Goal: Task Accomplishment & Management: Use online tool/utility

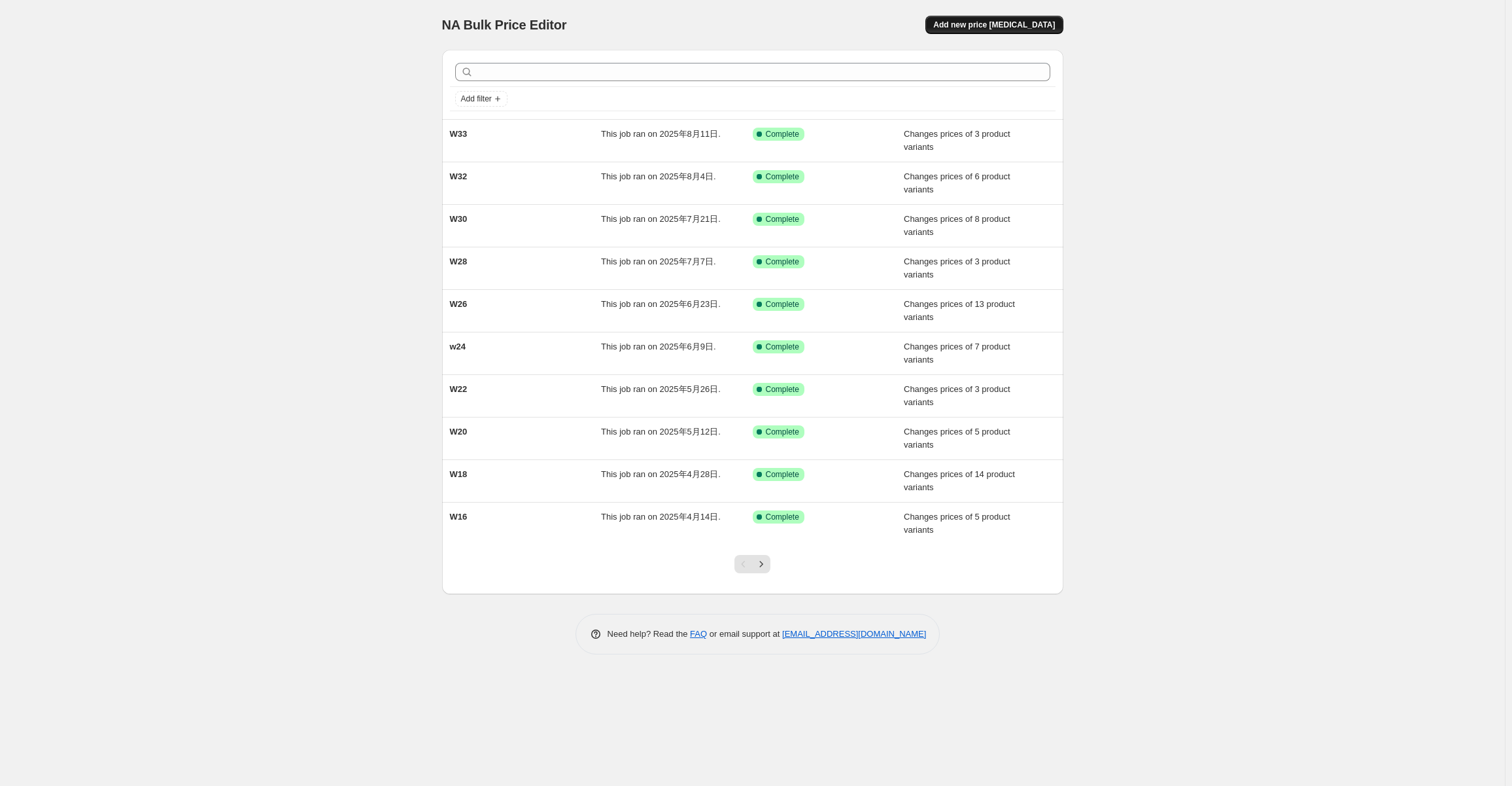
click at [1030, 28] on span "Add new price [MEDICAL_DATA]" at bounding box center [994, 25] width 122 height 10
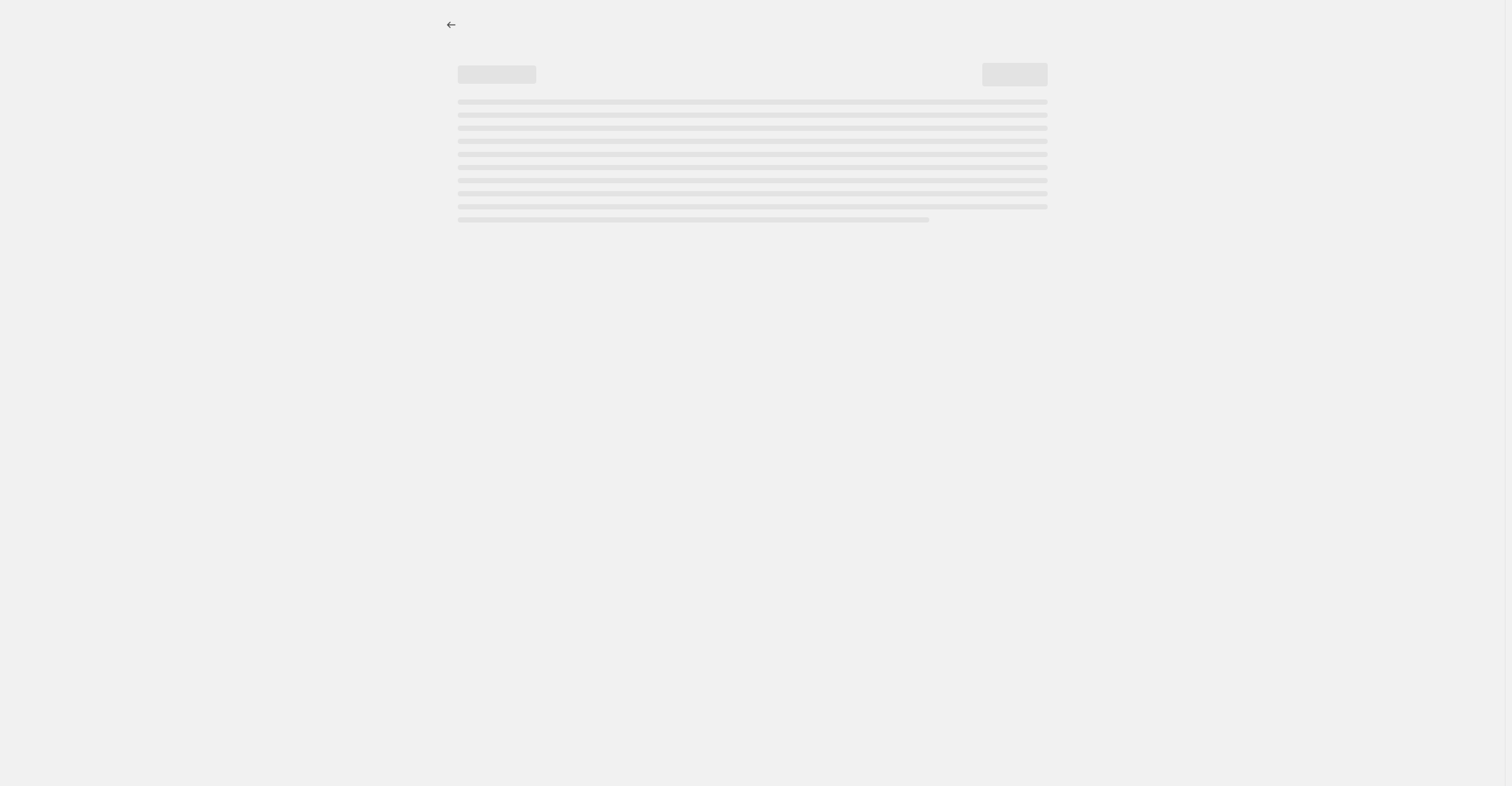
select select "percentage"
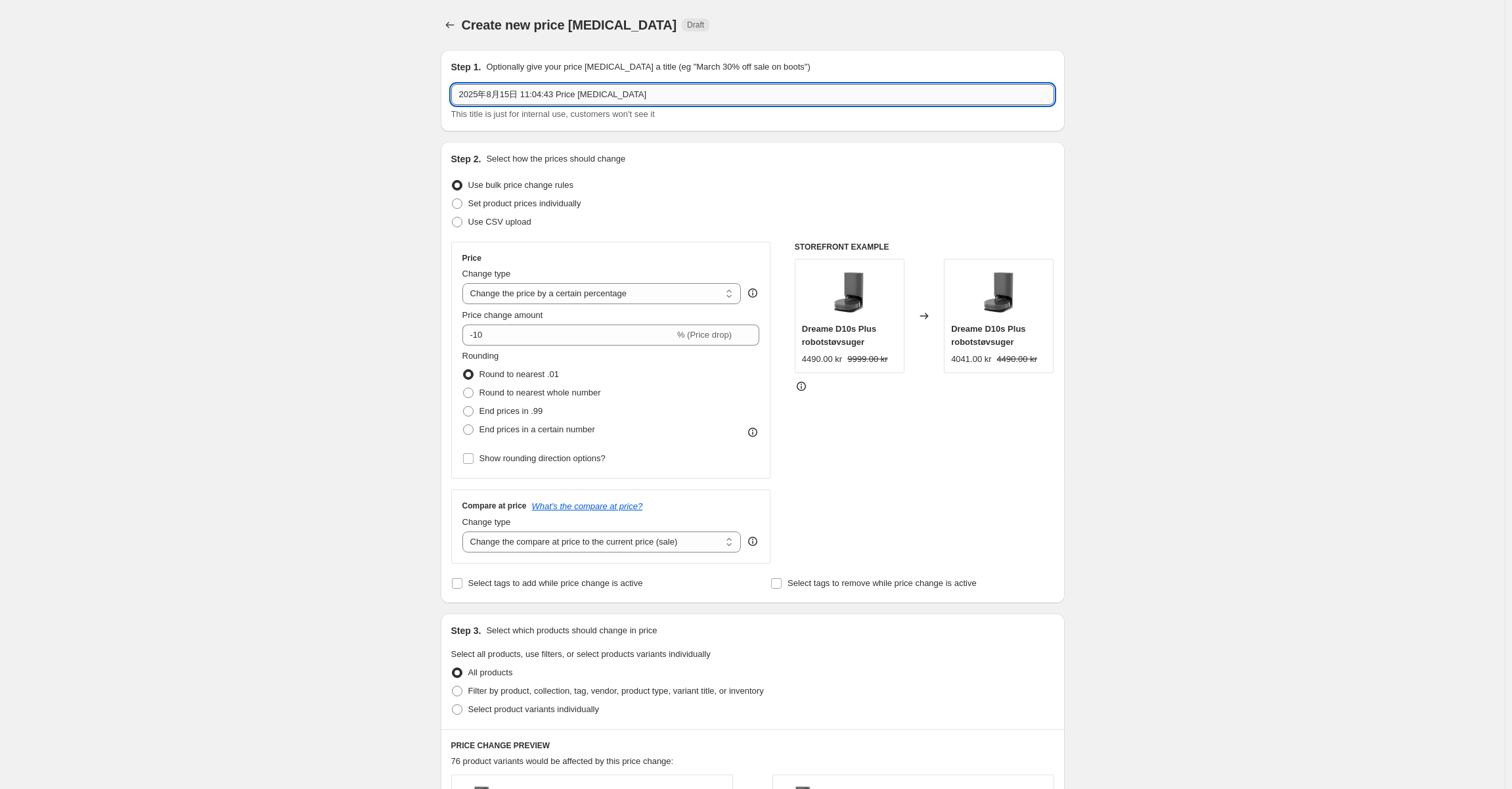
click at [786, 92] on input "2025年8月15日 11:04:43 Price [MEDICAL_DATA]" at bounding box center [752, 94] width 603 height 21
type input "W34"
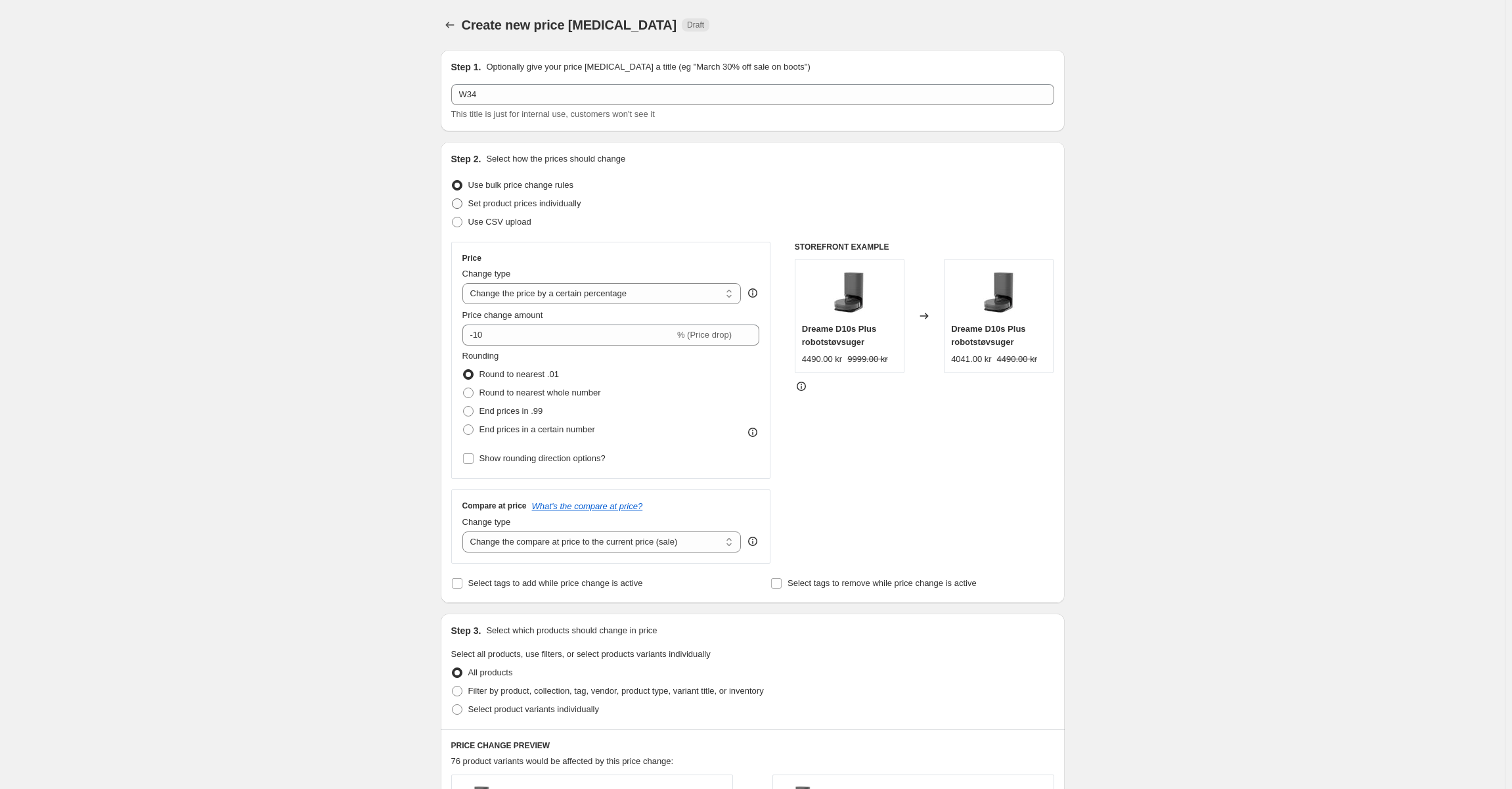
click at [523, 209] on span "Set product prices individually" at bounding box center [524, 203] width 113 height 13
click at [452, 199] on input "Set product prices individually" at bounding box center [452, 198] width 1 height 1
radio input "true"
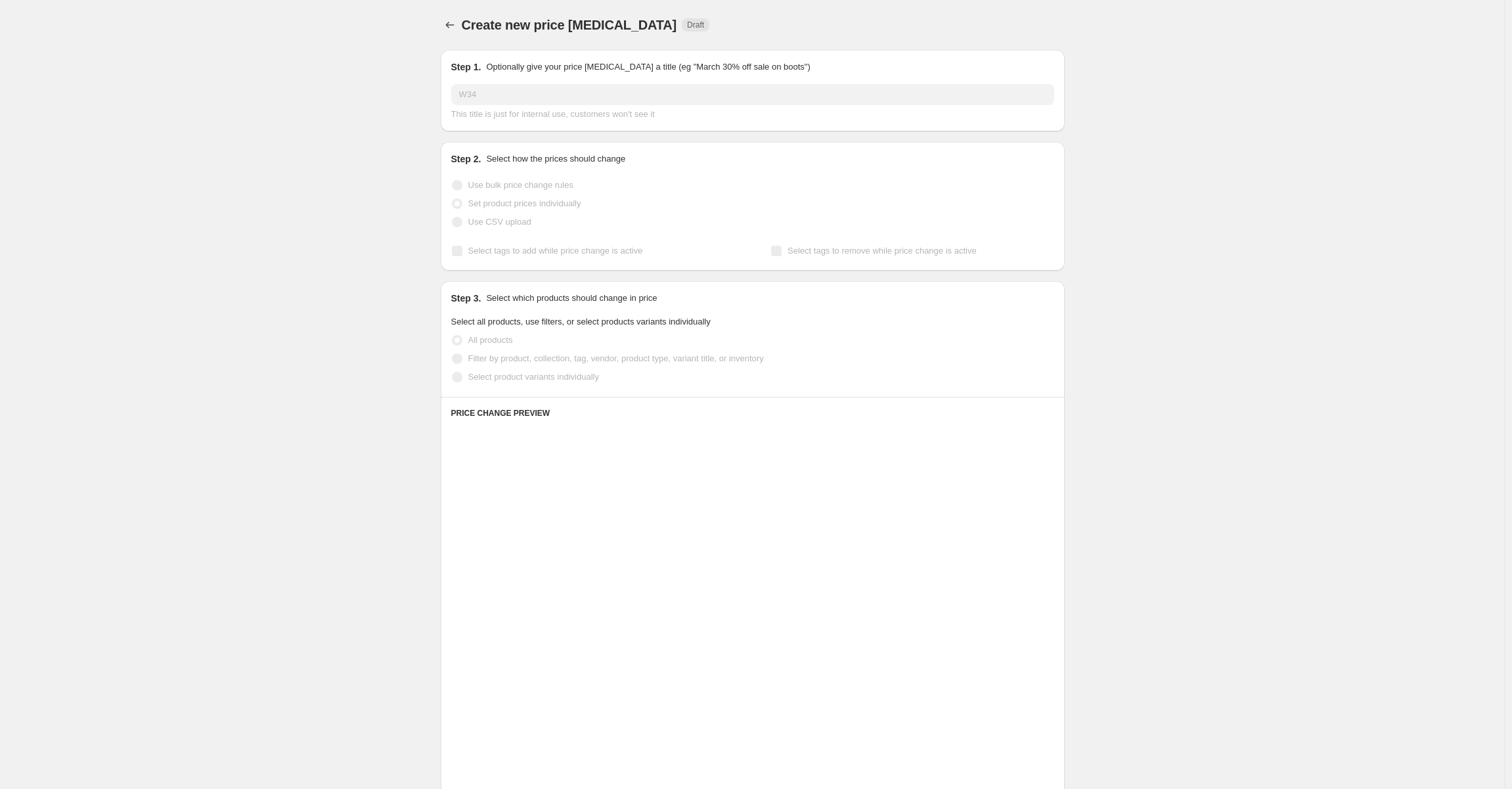
click at [546, 377] on span "Select product variants individually" at bounding box center [533, 376] width 131 height 10
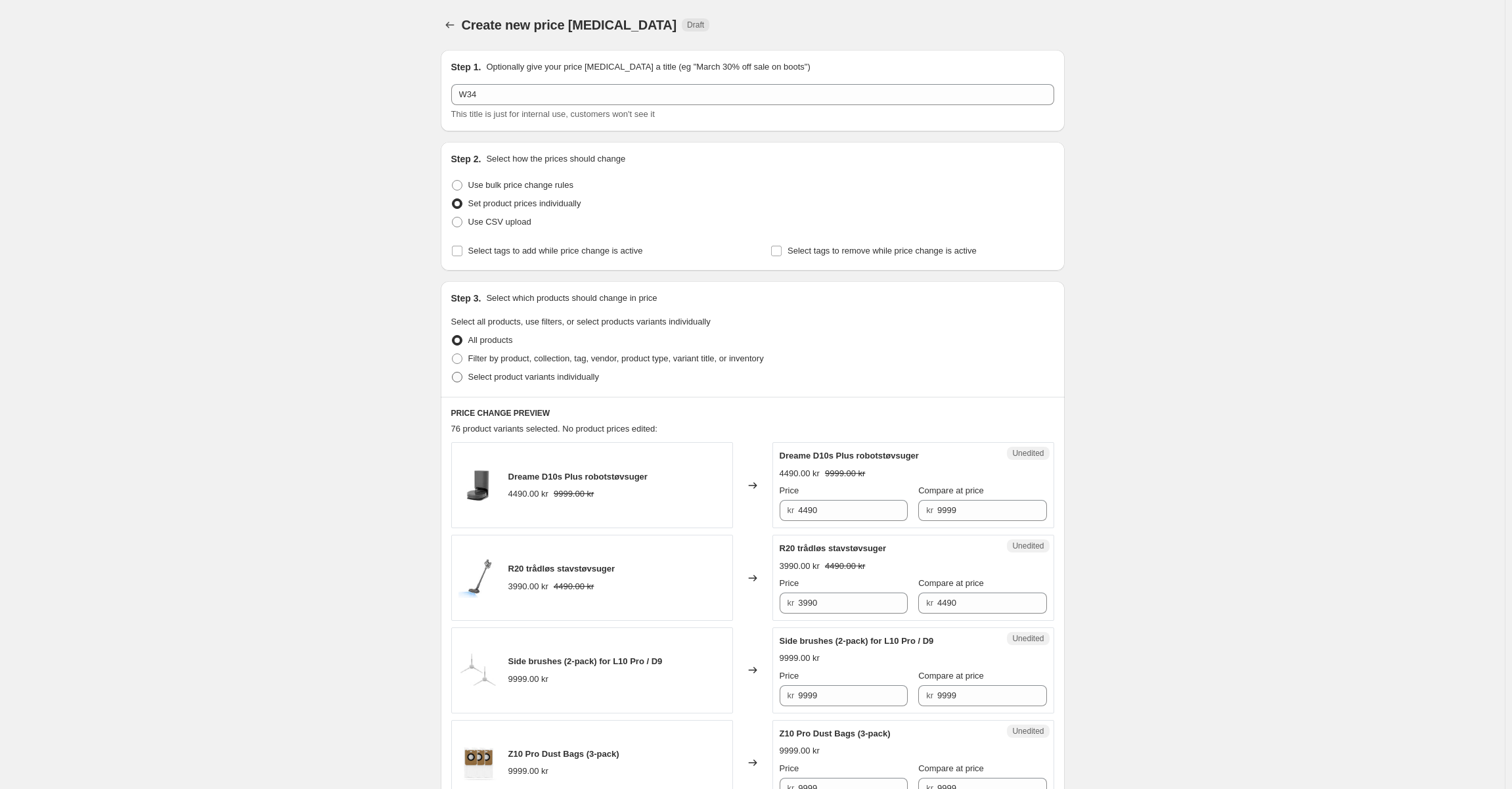
click at [544, 378] on span "Select product variants individually" at bounding box center [533, 376] width 131 height 10
click at [452, 372] on input "Select product variants individually" at bounding box center [452, 372] width 1 height 1
radio input "true"
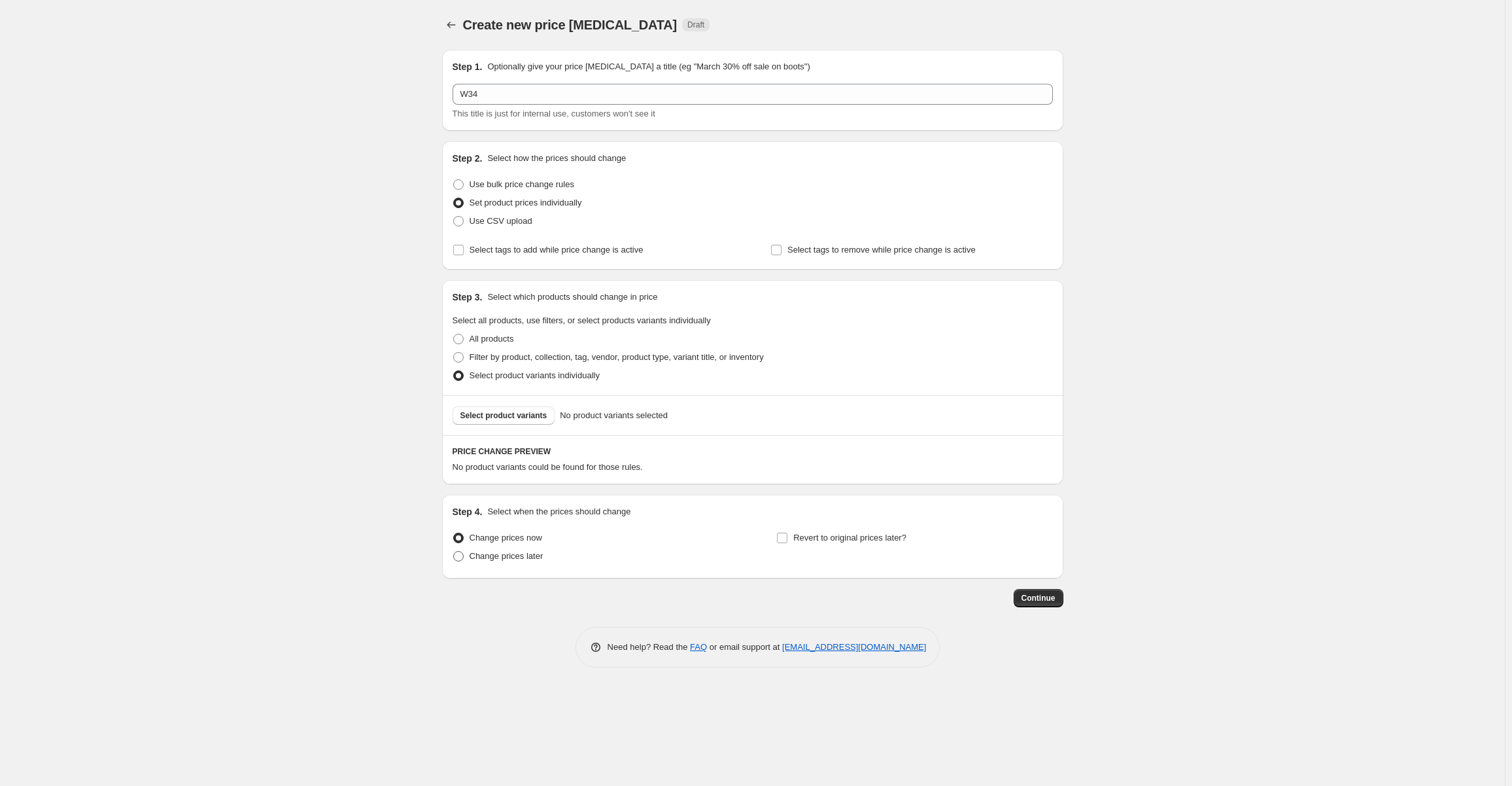
click at [525, 560] on span "Change prices later" at bounding box center [506, 556] width 74 height 10
click at [454, 551] on input "Change prices later" at bounding box center [453, 551] width 1 height 1
radio input "true"
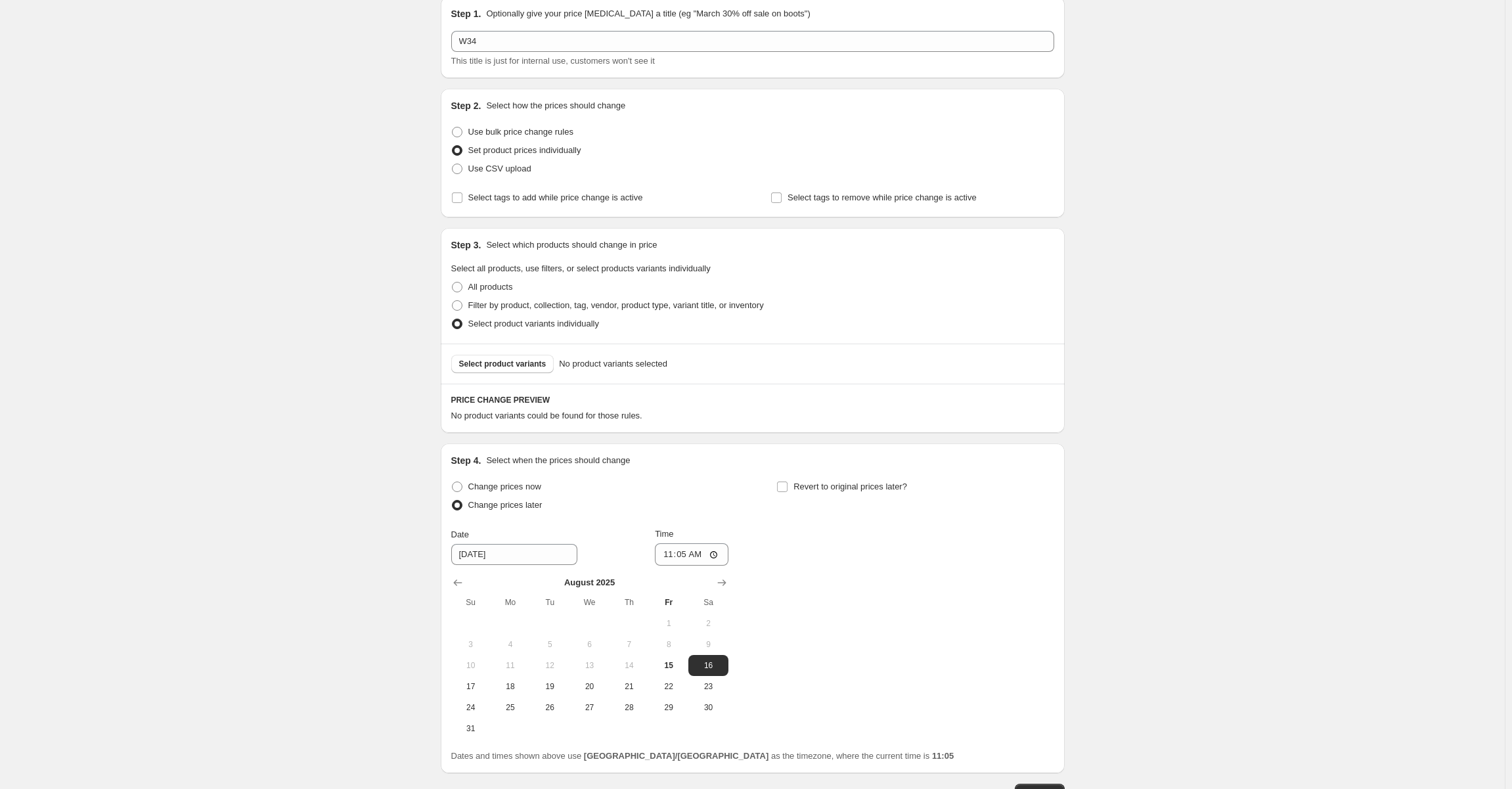
scroll to position [146, 0]
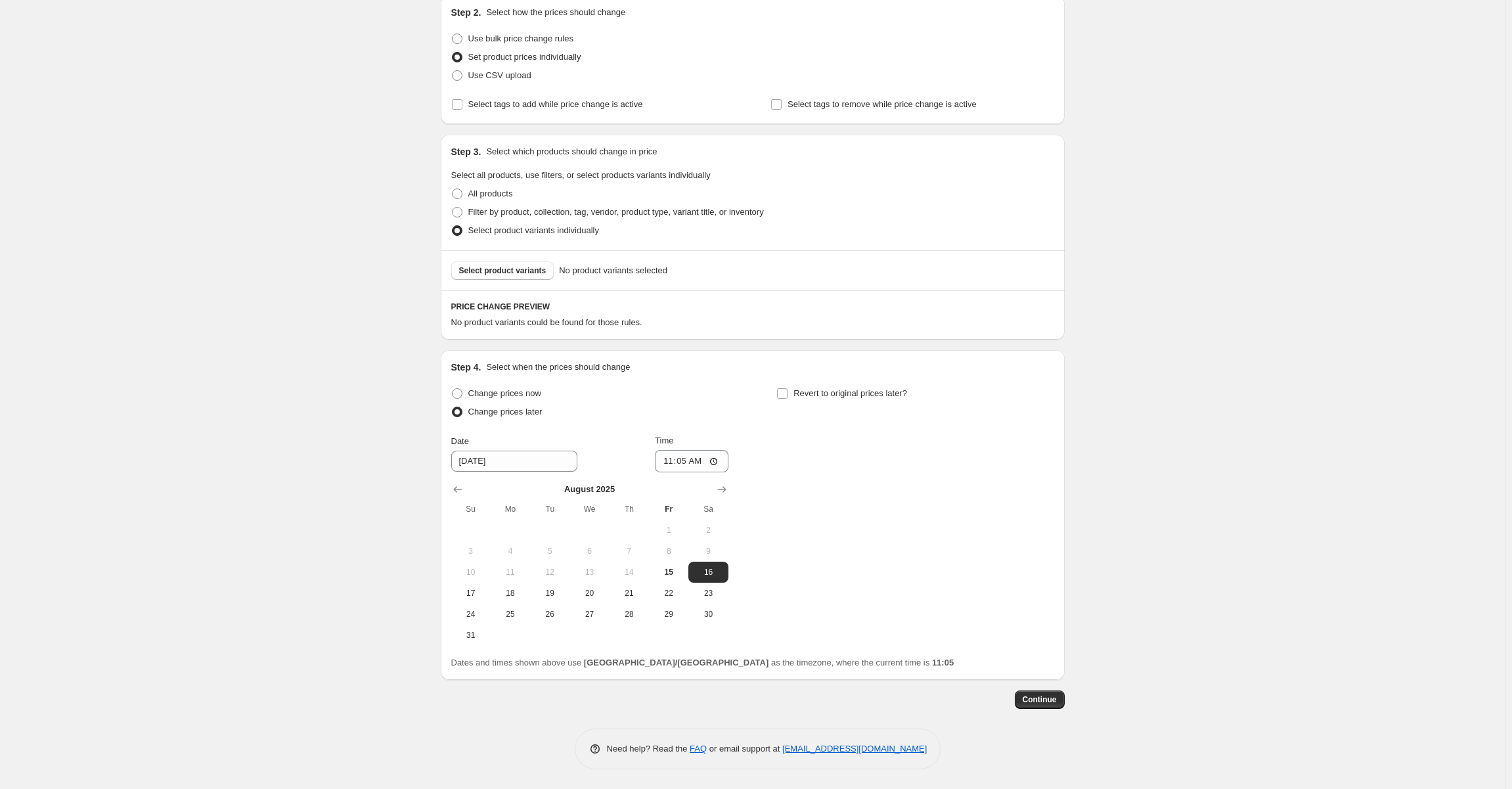
drag, startPoint x: 515, startPoint y: 593, endPoint x: 572, endPoint y: 558, distance: 66.9
click at [516, 593] on span "18" at bounding box center [511, 593] width 29 height 10
type input "[DATE]"
click at [687, 462] on input "11:05" at bounding box center [691, 461] width 73 height 23
type input "07:00"
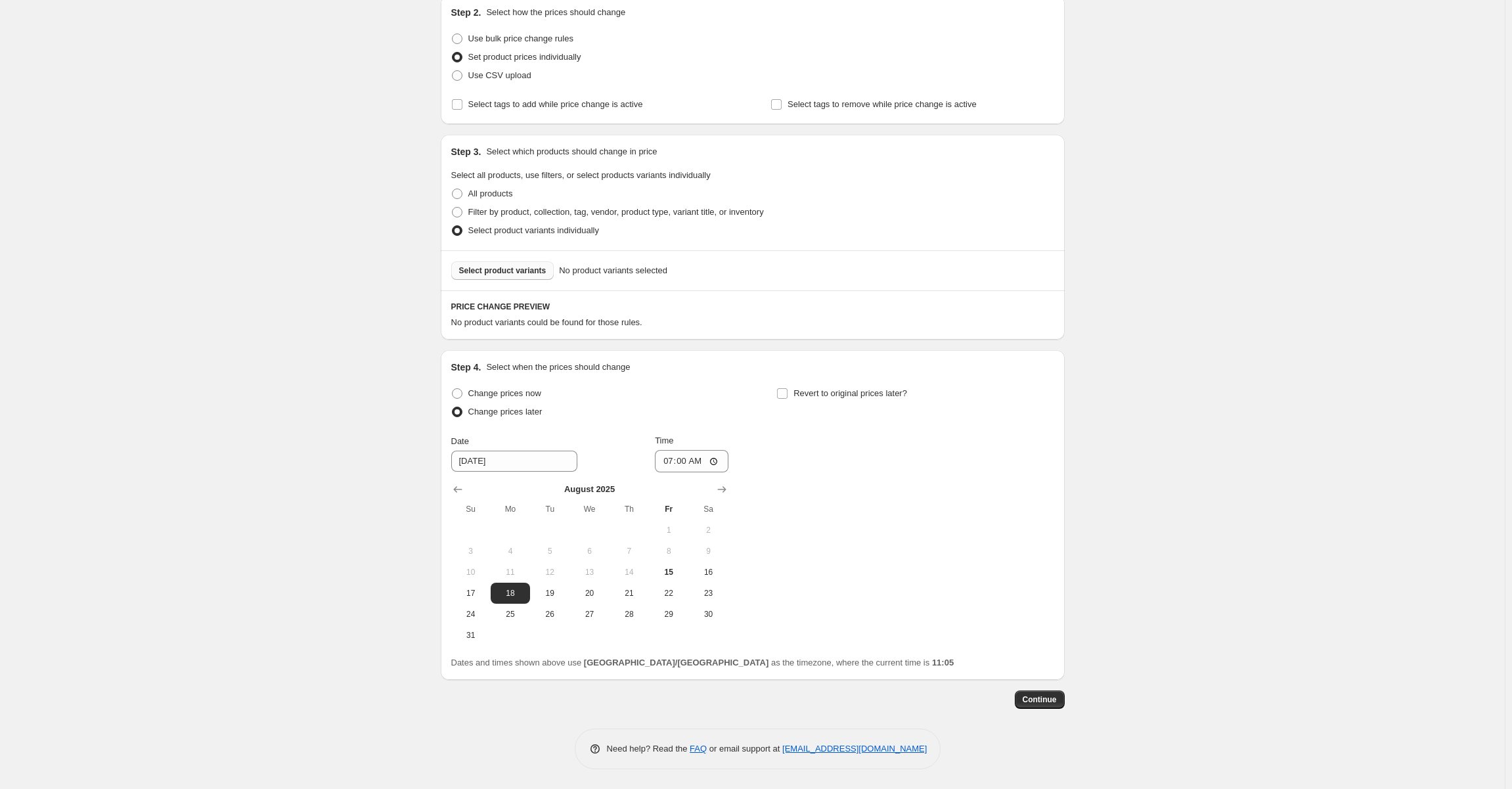
click at [530, 270] on span "Select product variants" at bounding box center [503, 270] width 88 height 10
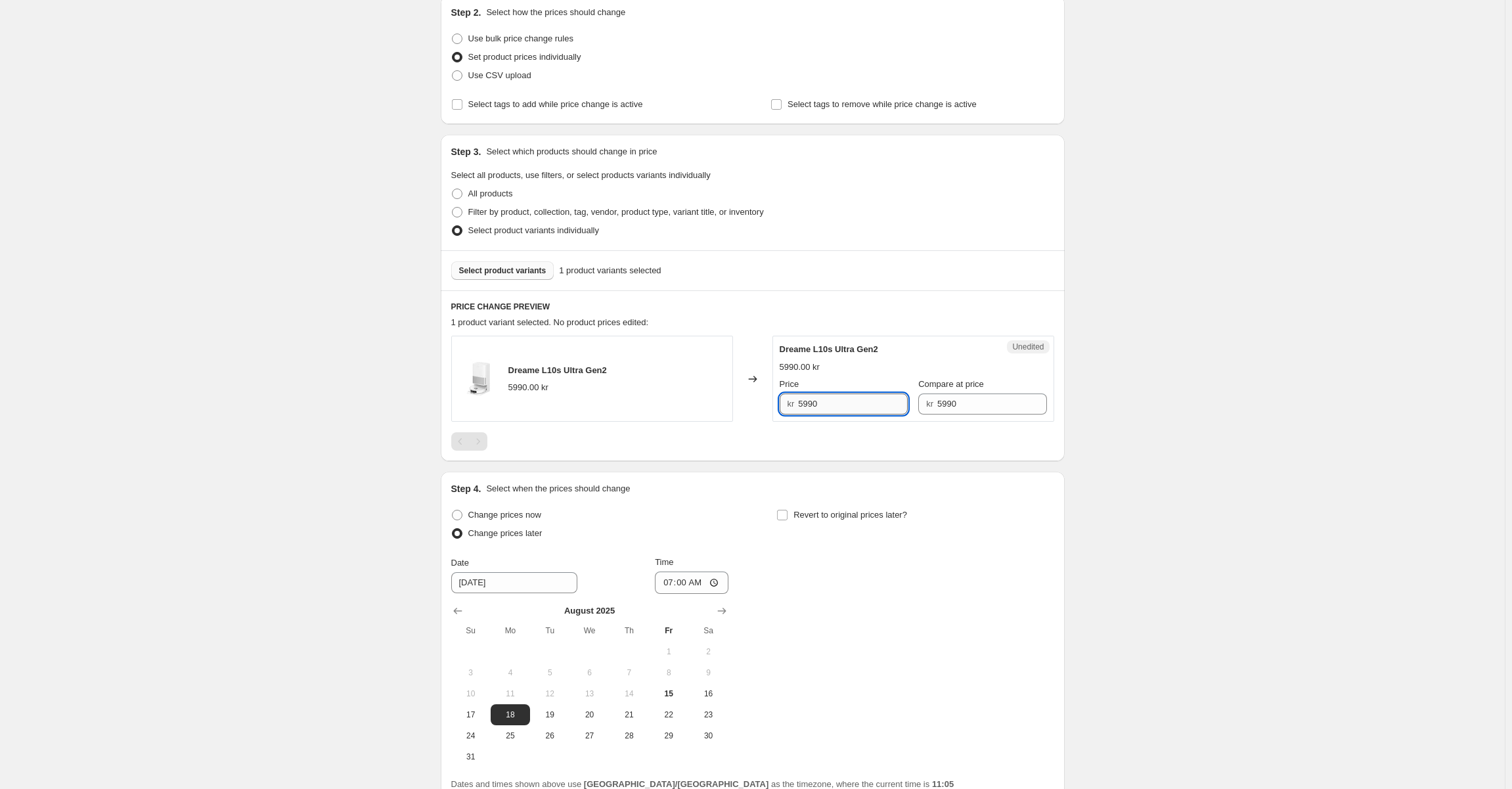
click at [824, 406] on input "5990" at bounding box center [853, 404] width 110 height 21
click at [825, 405] on input "5990" at bounding box center [853, 404] width 110 height 21
type input "4990"
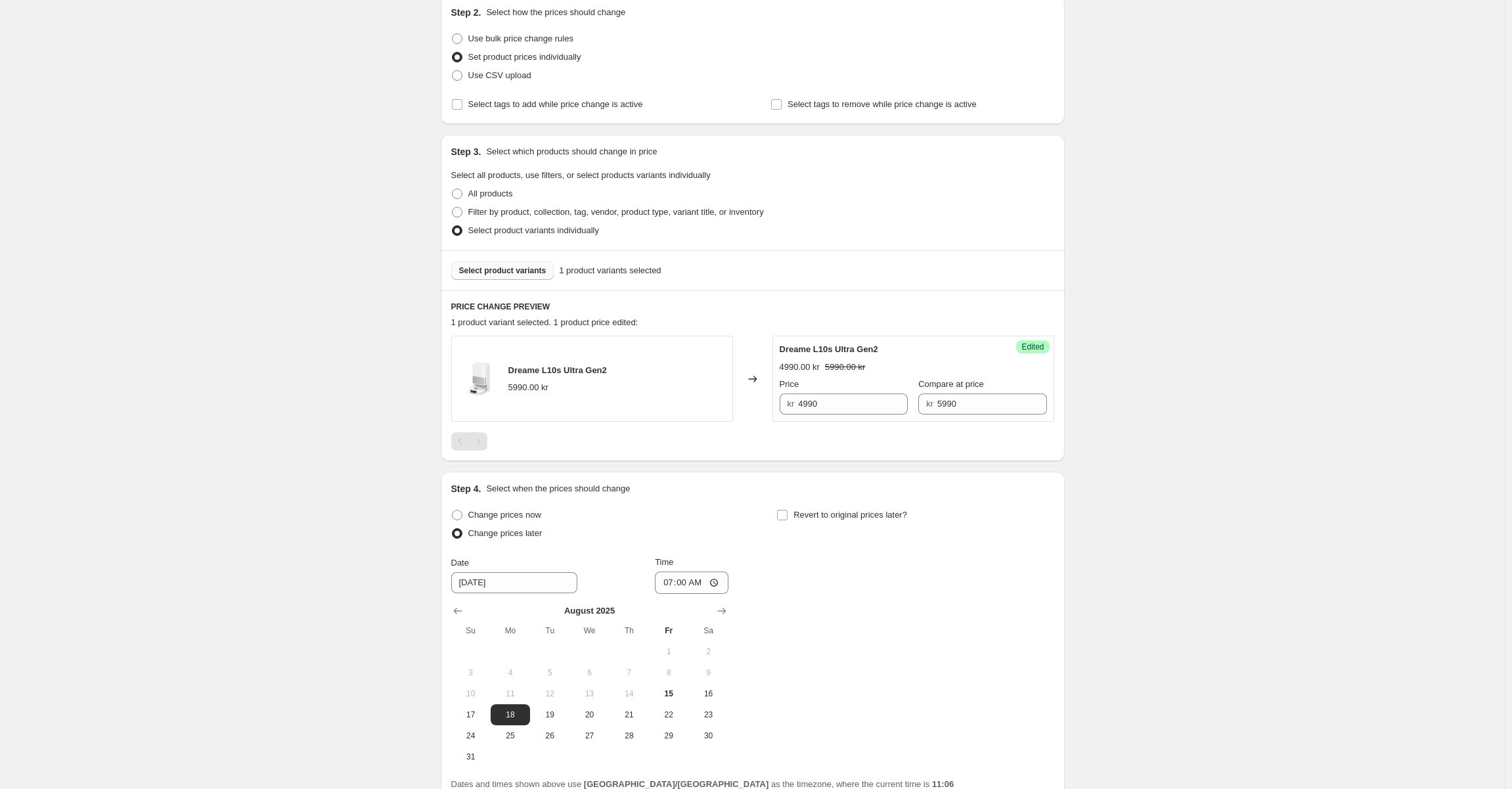
click at [841, 358] on div "Dreame L10s Ultra Gen2 4990.00 kr 5990.00 kr Price kr 4990 Compare at price kr …" at bounding box center [913, 378] width 268 height 72
click at [506, 279] on button "Select product variants" at bounding box center [502, 270] width 103 height 18
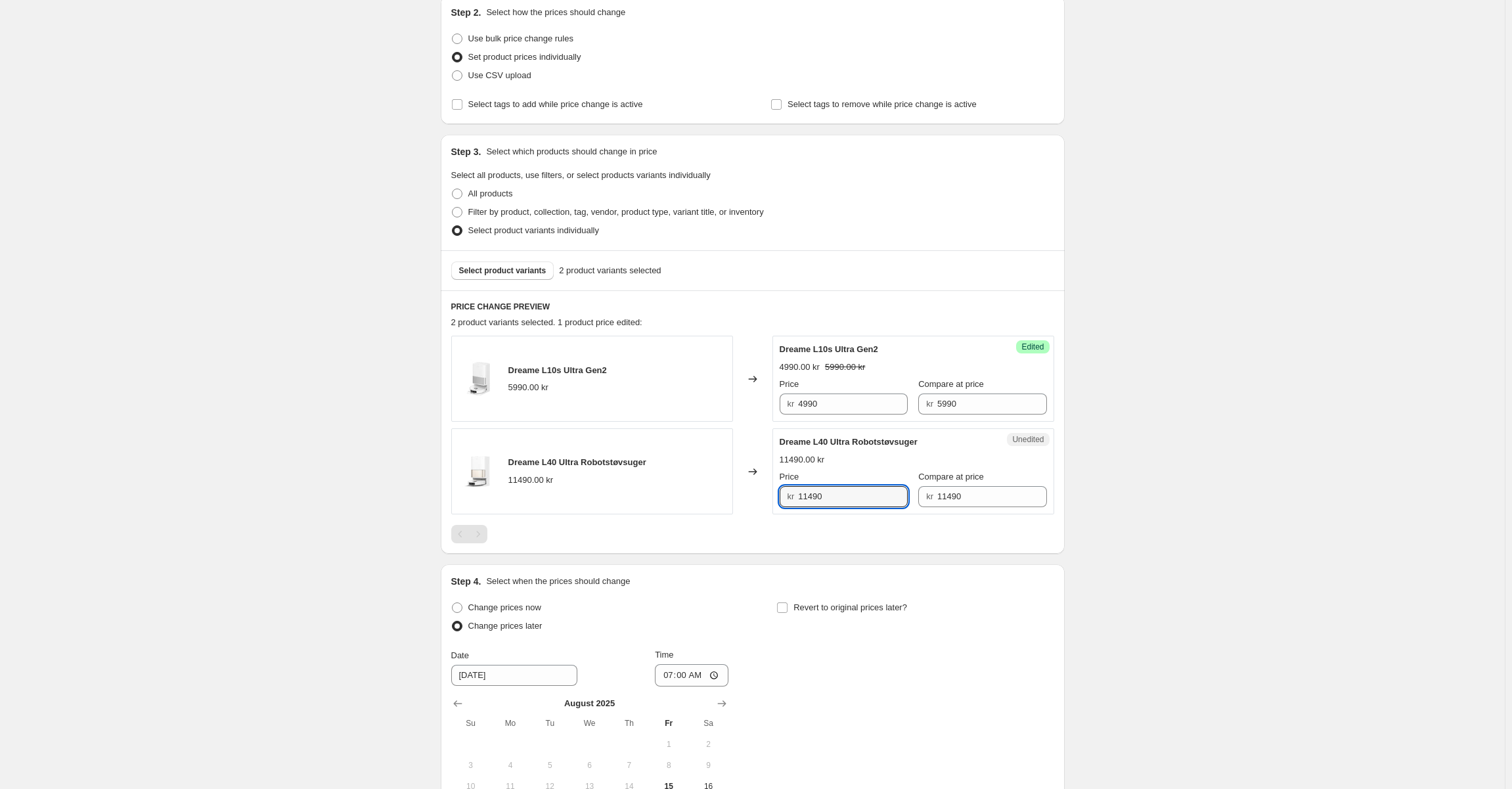
drag, startPoint x: 834, startPoint y: 495, endPoint x: 711, endPoint y: 491, distance: 123.1
click at [711, 491] on div "Dreame L40 Ultra Robotstøvsuger 11490.00 kr Changed to Unedited Dreame L40 Ultr…" at bounding box center [752, 471] width 603 height 86
type input "6890"
click at [834, 530] on div at bounding box center [752, 534] width 603 height 18
click at [509, 277] on button "Select product variants" at bounding box center [502, 270] width 103 height 18
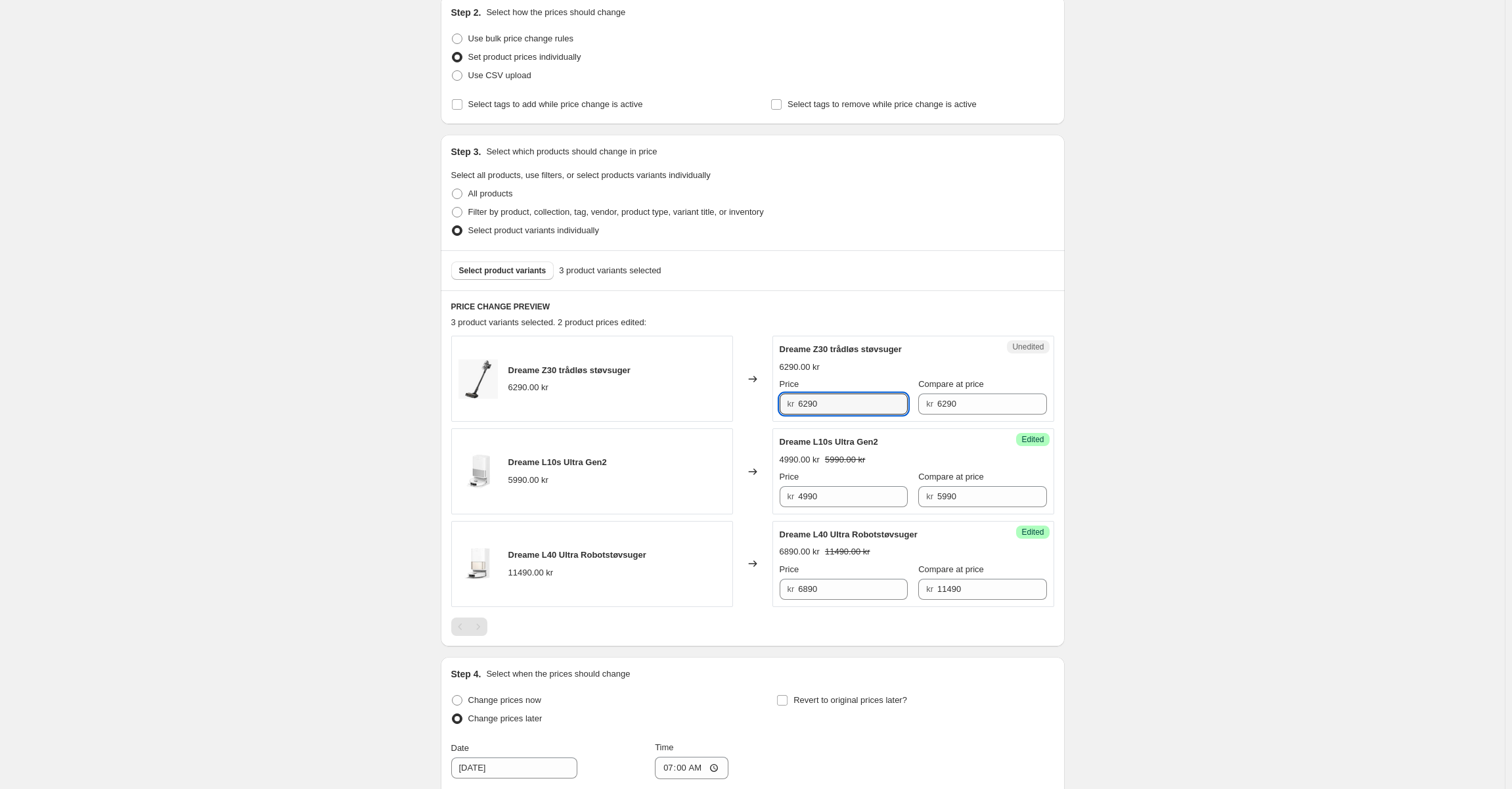
drag, startPoint x: 827, startPoint y: 394, endPoint x: 778, endPoint y: 400, distance: 49.4
click at [778, 400] on div "Unedited Dreame Z30 trådløs støvsuger 6290.00 kr Price kr 6290 Compare at price…" at bounding box center [914, 378] width 282 height 86
type input "5790"
click at [815, 334] on div "PRICE CHANGE PREVIEW 3 product variants selected. 2 product prices edited: Drea…" at bounding box center [753, 468] width 624 height 356
click at [509, 274] on span "Select product variants" at bounding box center [503, 270] width 88 height 10
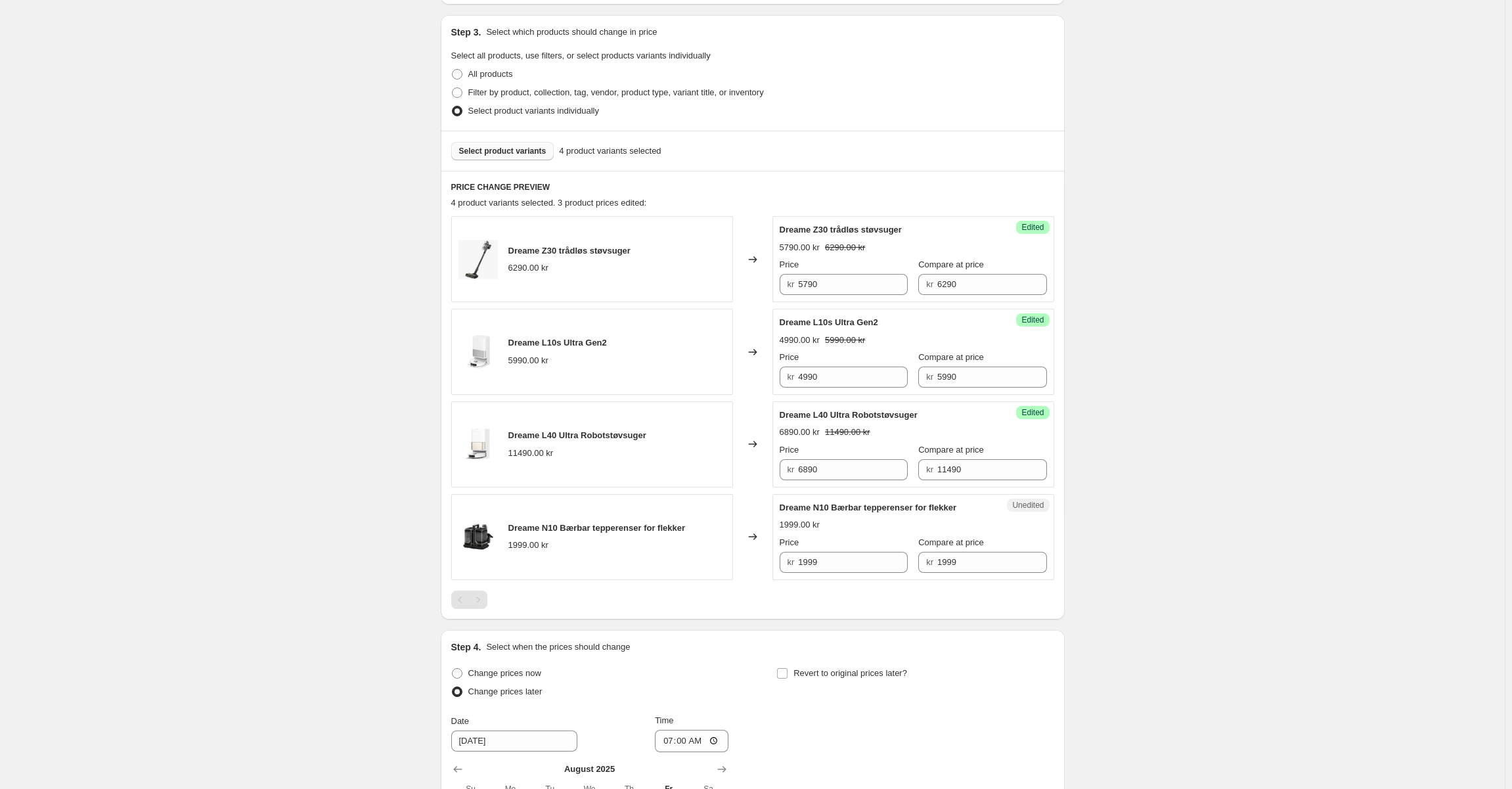
scroll to position [475, 0]
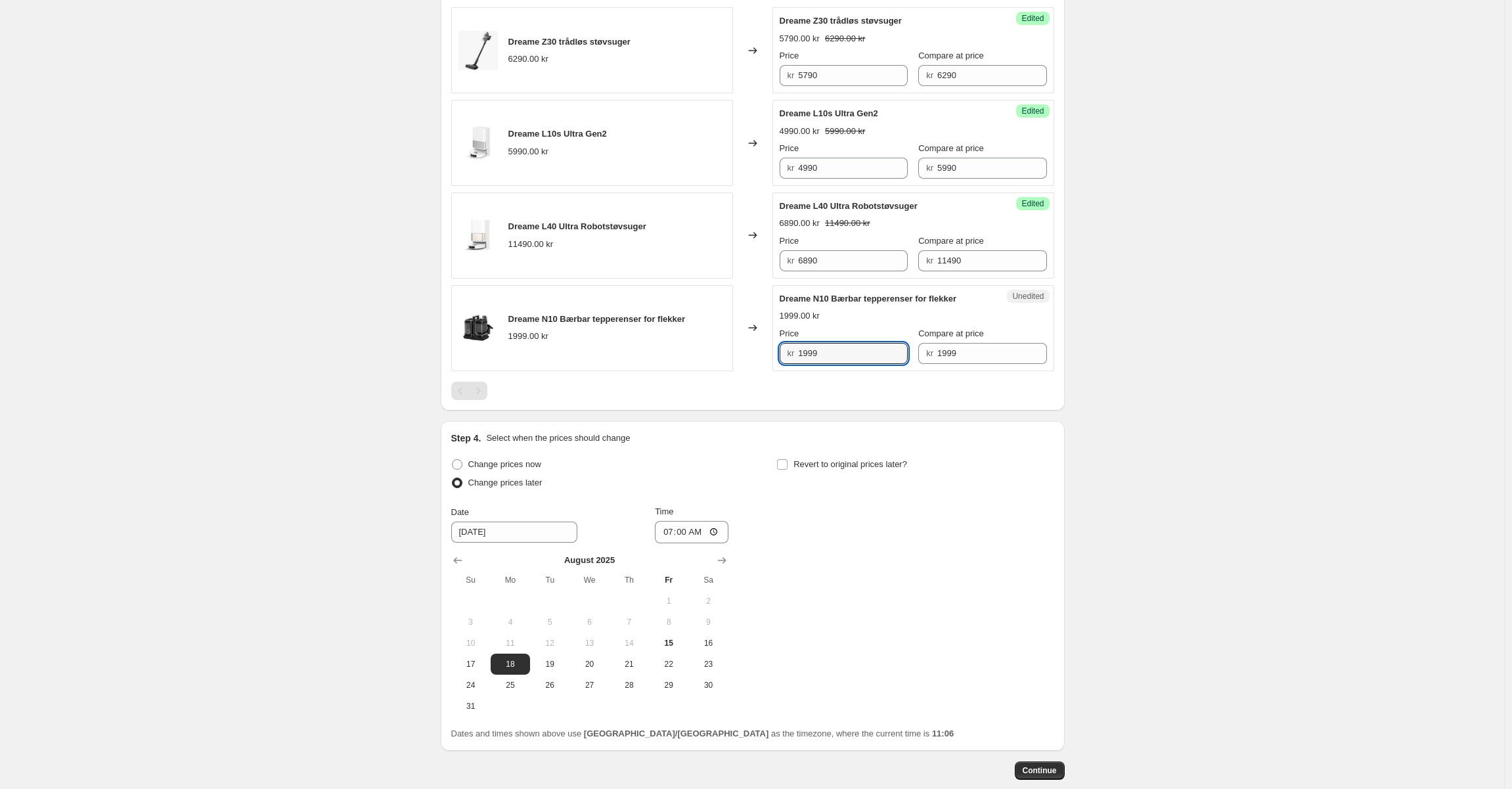
drag, startPoint x: 847, startPoint y: 356, endPoint x: 760, endPoint y: 356, distance: 87.0
click at [760, 356] on div "Dreame N10 Bærbar tepperenser for flekker 1999.00 kr Changed to Unedited Dreame…" at bounding box center [752, 328] width 603 height 86
type input "1499"
click at [793, 320] on div "1999.00 kr" at bounding box center [799, 315] width 40 height 13
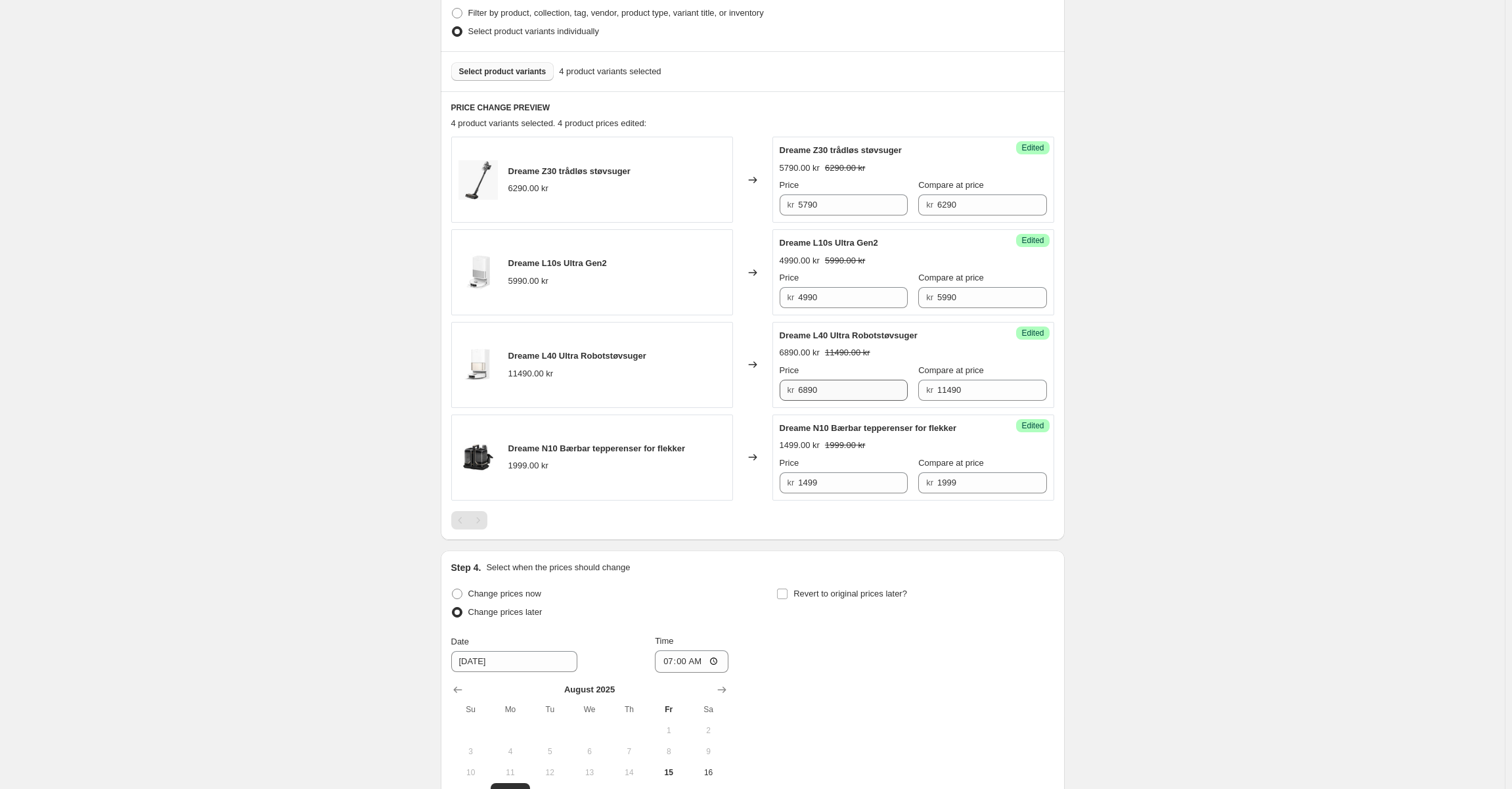
scroll to position [278, 0]
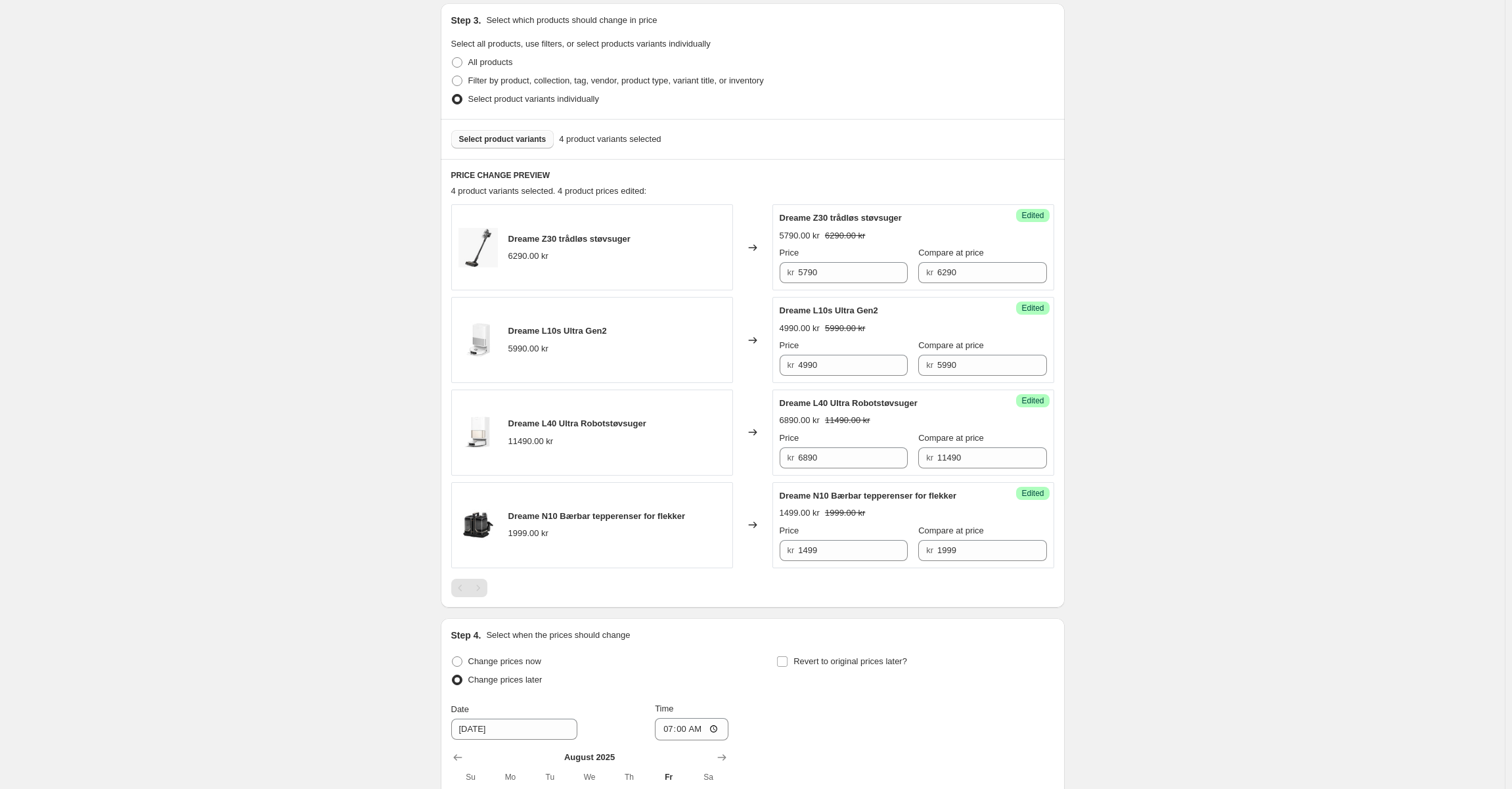
click at [509, 135] on span "Select product variants" at bounding box center [503, 139] width 88 height 10
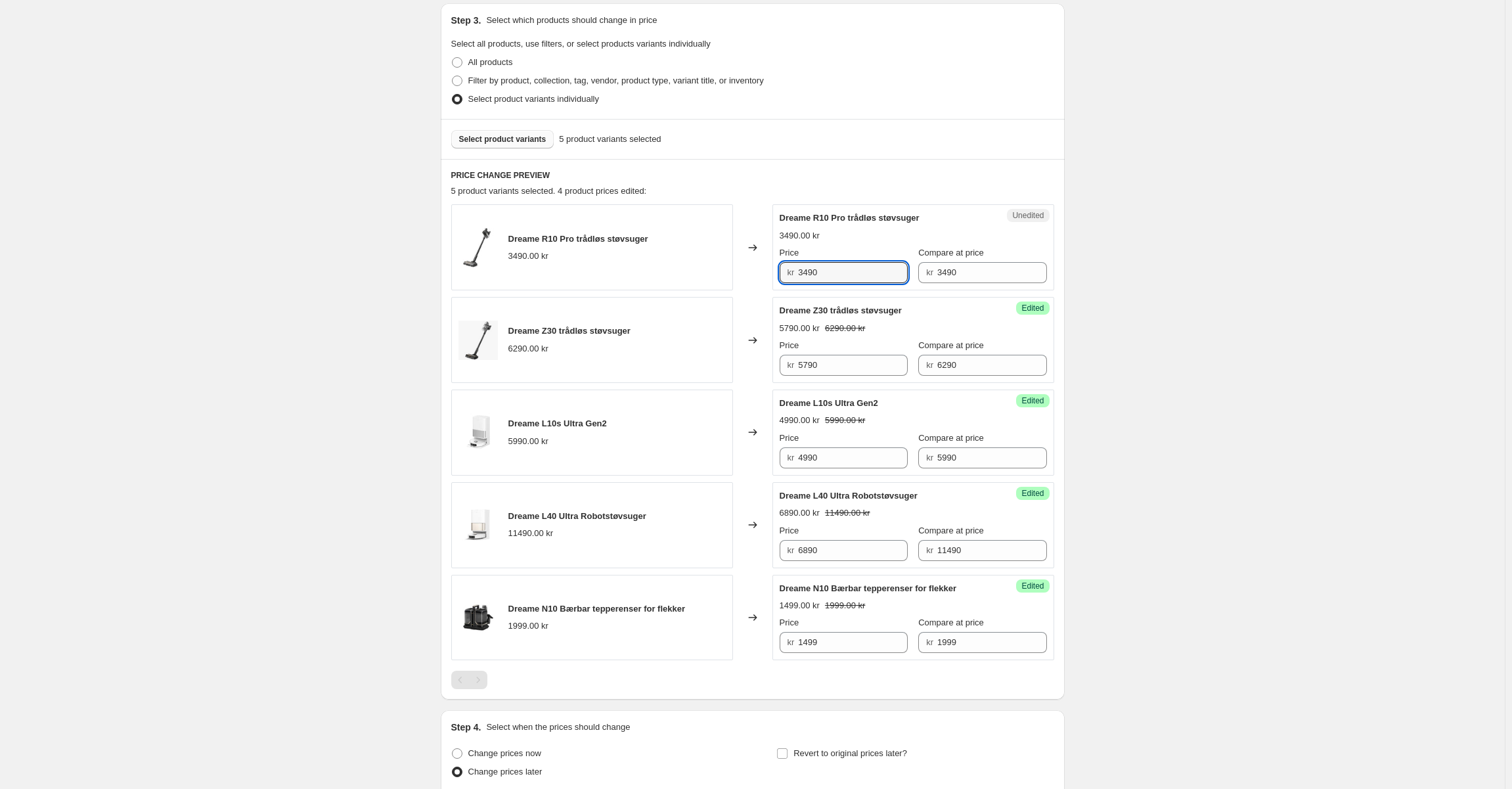
drag, startPoint x: 828, startPoint y: 274, endPoint x: 785, endPoint y: 276, distance: 43.0
click at [785, 276] on div "kr 3490" at bounding box center [843, 272] width 128 height 21
type input "2990"
click at [883, 185] on div "5 product variants selected. 4 product prices edited:" at bounding box center [752, 191] width 603 height 13
drag, startPoint x: 966, startPoint y: 192, endPoint x: 974, endPoint y: 253, distance: 61.5
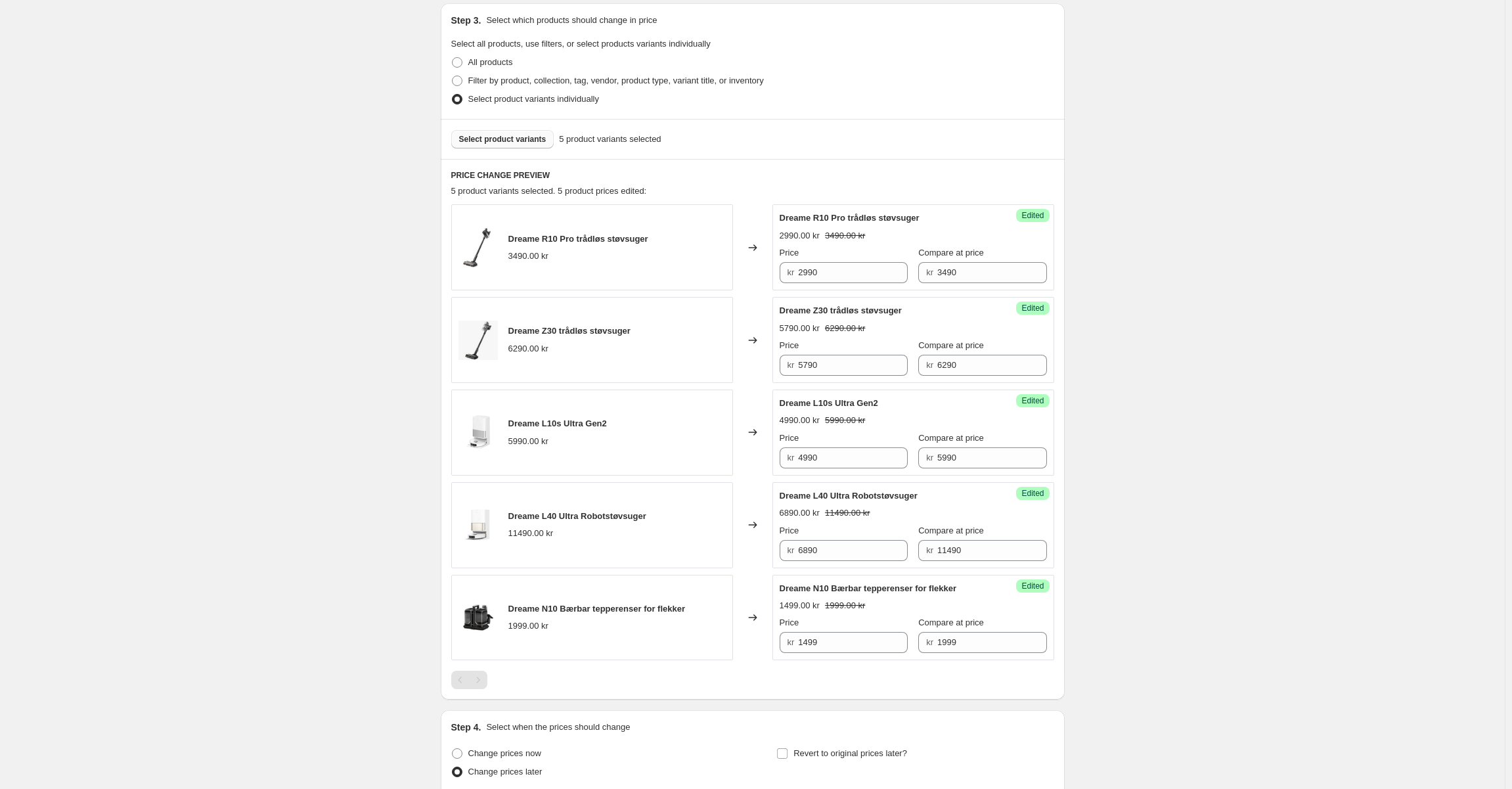
click at [966, 192] on div "5 product variants selected. 5 product prices edited:" at bounding box center [752, 191] width 603 height 13
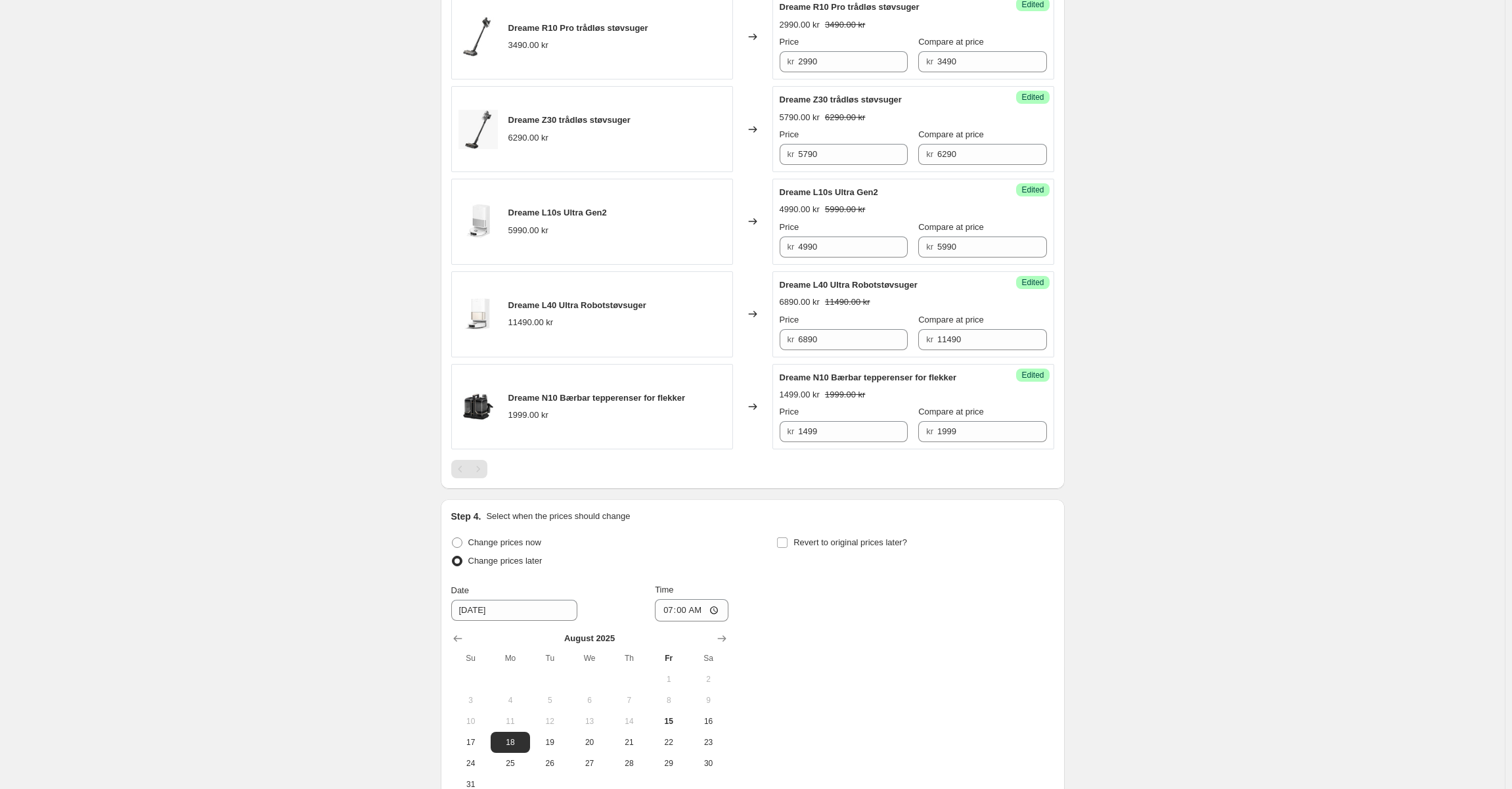
scroll to position [638, 0]
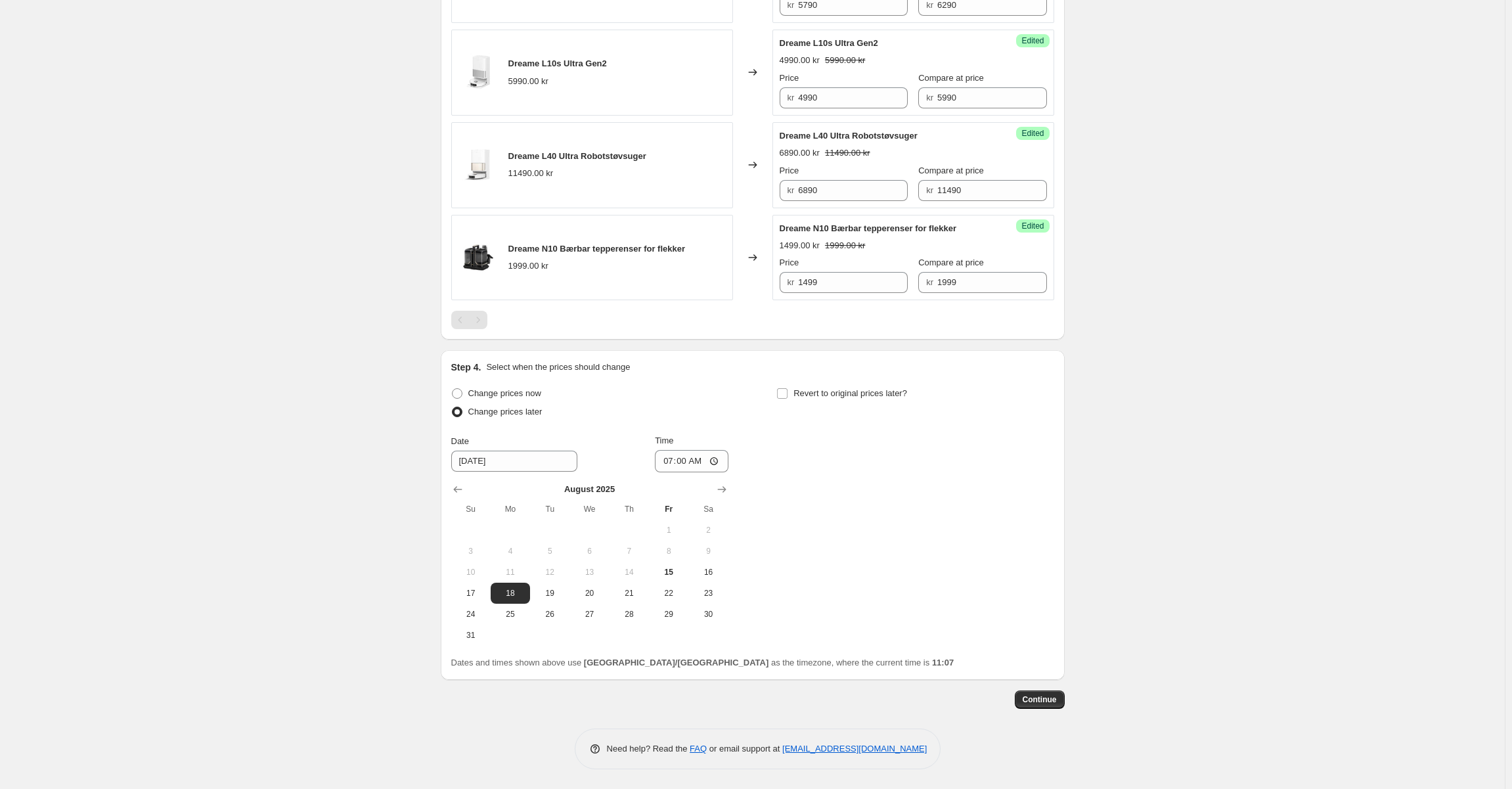
drag, startPoint x: 945, startPoint y: 537, endPoint x: 947, endPoint y: 544, distance: 7.3
click at [946, 539] on div "Change prices now Change prices later Date [DATE] Time 07:00 [DATE] Su Mo Tu We…" at bounding box center [752, 515] width 603 height 261
click at [1032, 697] on span "Continue" at bounding box center [1040, 699] width 34 height 10
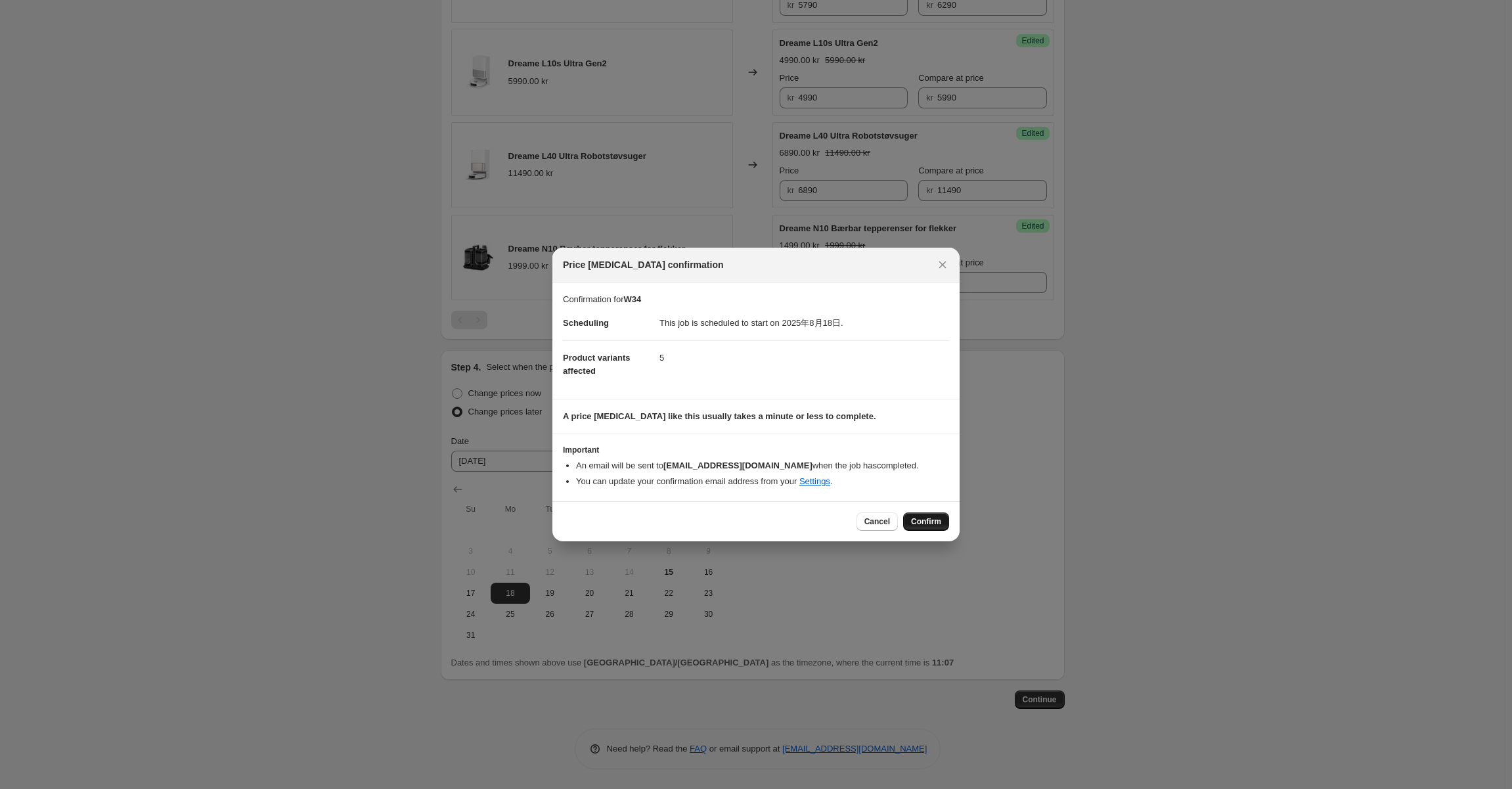
click at [909, 515] on button "Confirm" at bounding box center [926, 521] width 46 height 18
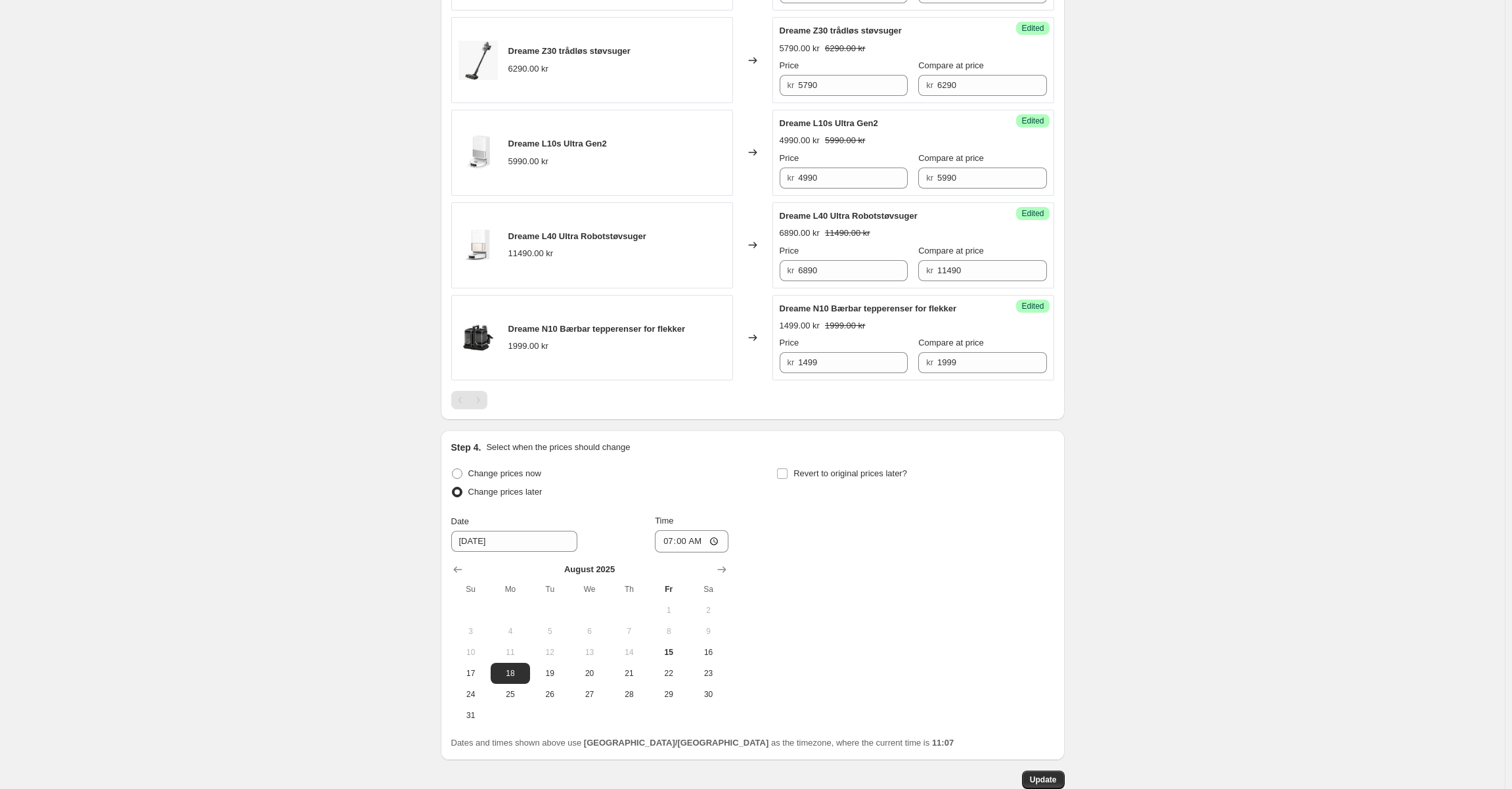
click at [1068, 516] on div "W34. This page is ready W34 Info Scheduled Copy to new job Delete job More acti…" at bounding box center [753, 116] width 656 height 1507
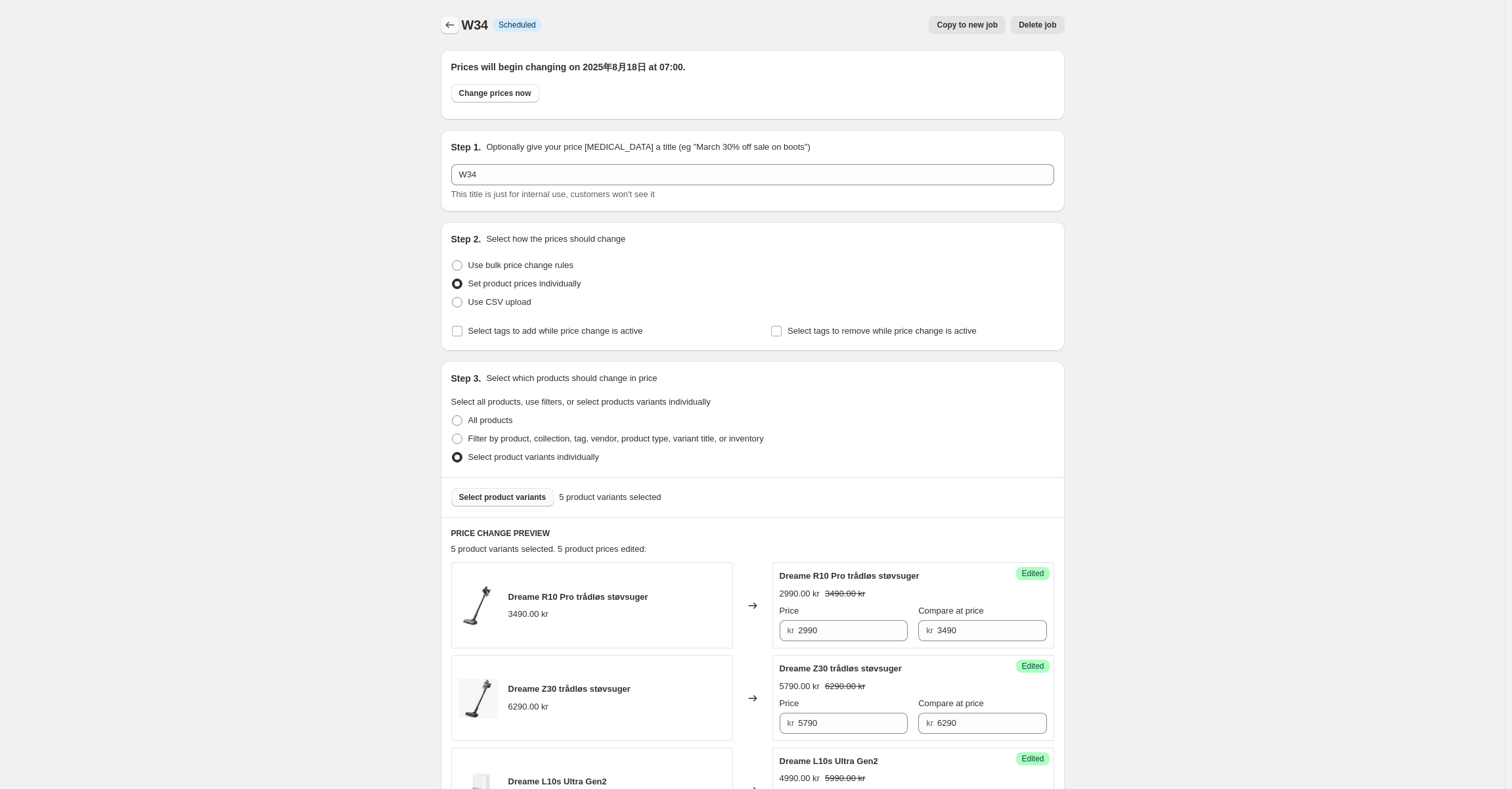
click at [446, 20] on button "Price change jobs" at bounding box center [450, 25] width 18 height 18
